Goal: Check status

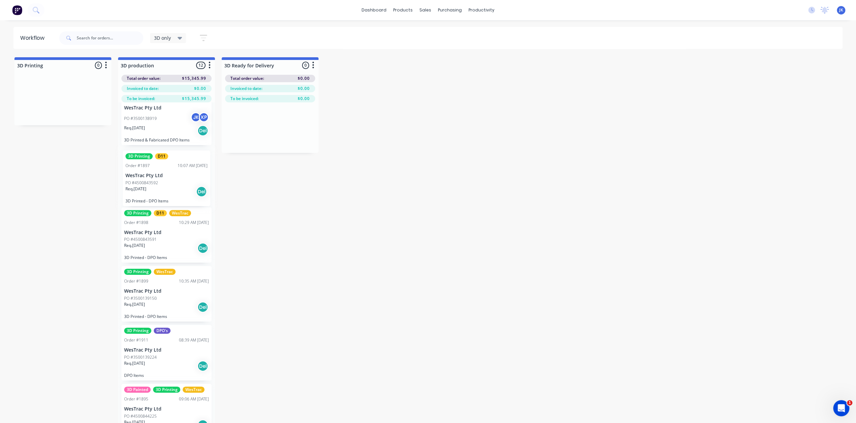
scroll to position [383, 0]
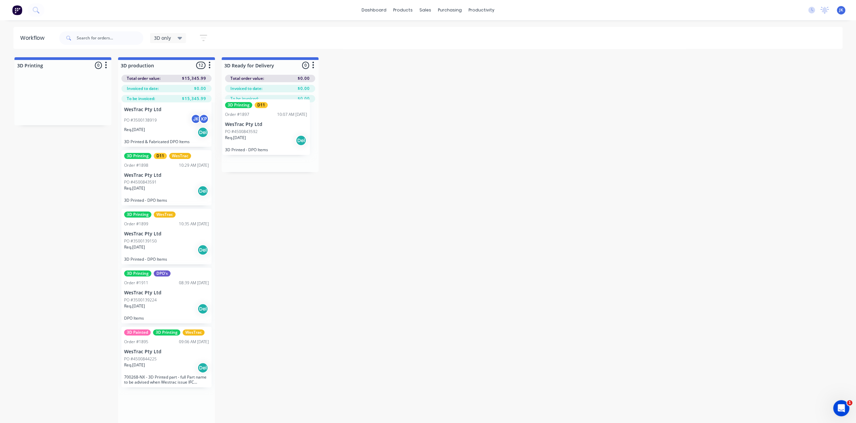
drag, startPoint x: 157, startPoint y: 187, endPoint x: 259, endPoint y: 140, distance: 112.3
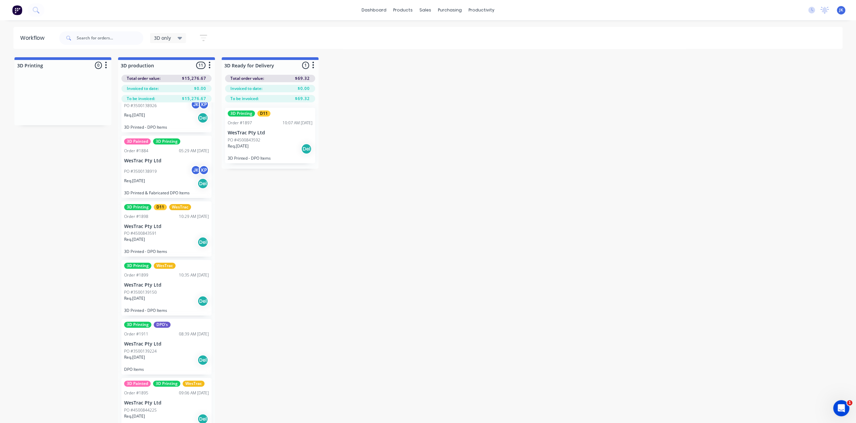
scroll to position [326, 0]
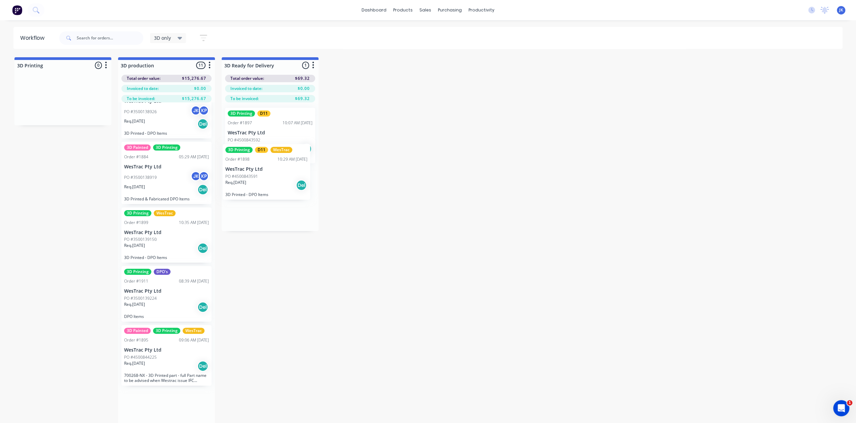
drag, startPoint x: 164, startPoint y: 239, endPoint x: 267, endPoint y: 178, distance: 119.9
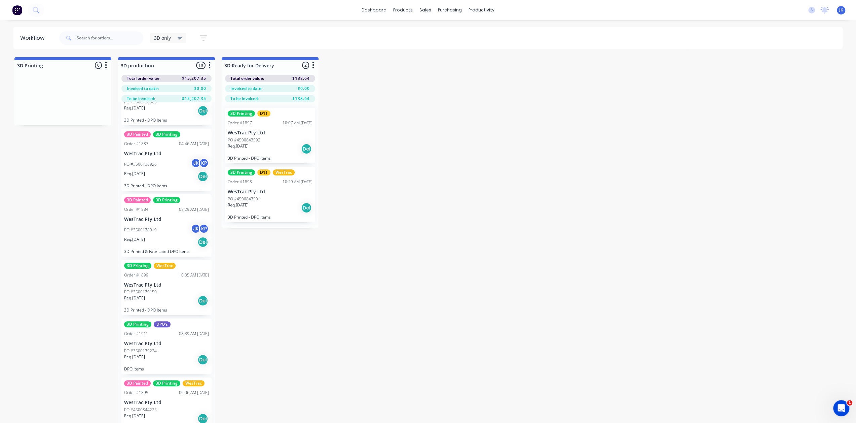
scroll to position [267, 0]
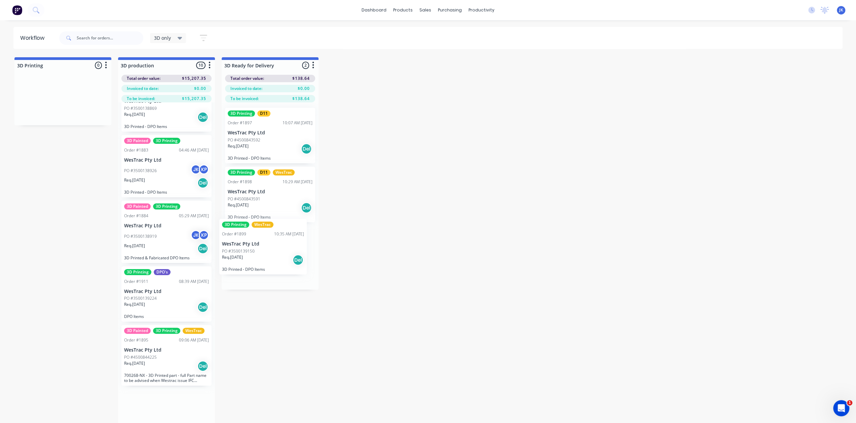
drag, startPoint x: 158, startPoint y: 300, endPoint x: 257, endPoint y: 256, distance: 108.2
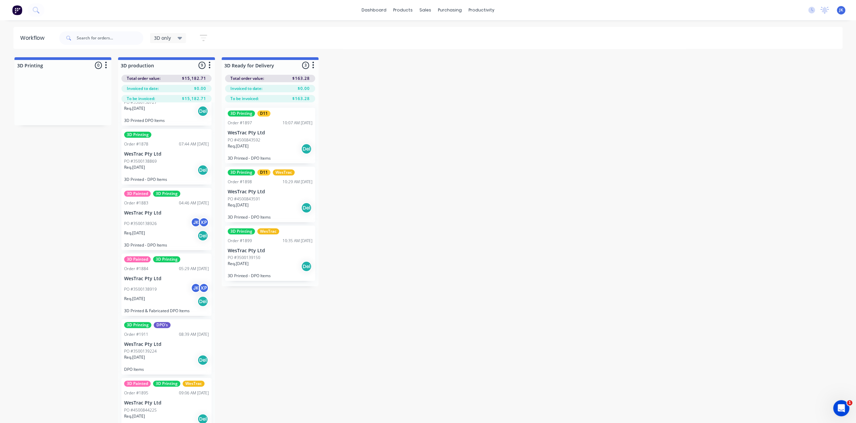
scroll to position [208, 0]
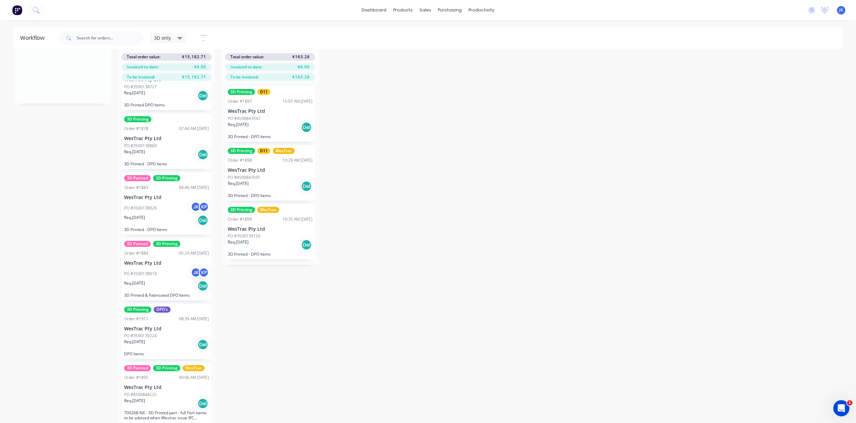
click at [170, 384] on p "WesTrac Pty Ltd" at bounding box center [166, 387] width 85 height 6
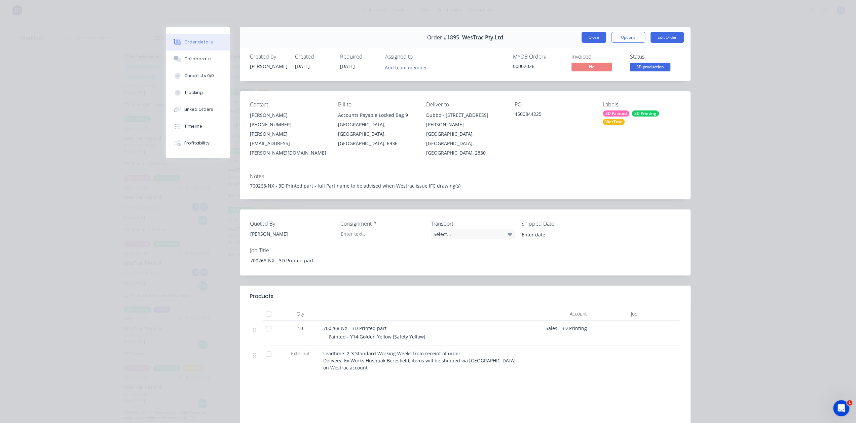
click at [585, 37] on button "Close" at bounding box center [594, 37] width 25 height 11
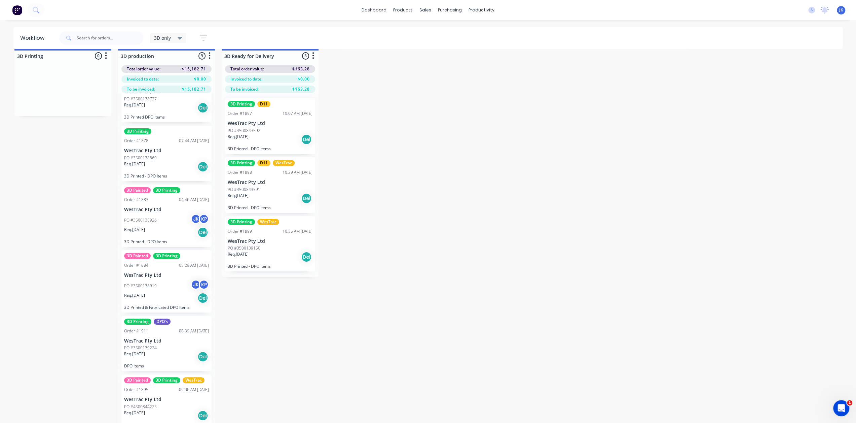
scroll to position [0, 0]
